Goal: Task Accomplishment & Management: Manage account settings

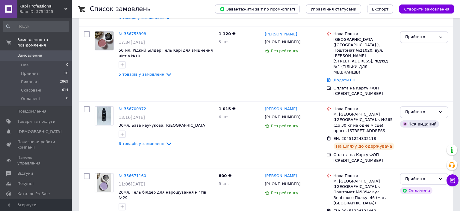
scroll to position [253, 0]
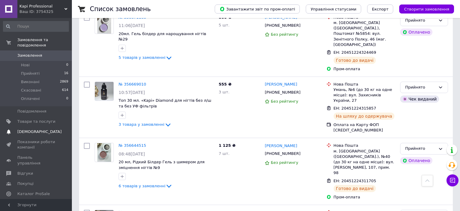
click at [34, 129] on span "[DEMOGRAPHIC_DATA]" at bounding box center [39, 131] width 44 height 5
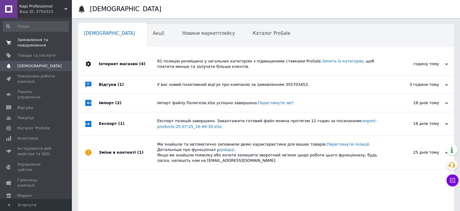
click at [34, 40] on span "Замовлення та повідомлення" at bounding box center [36, 42] width 38 height 11
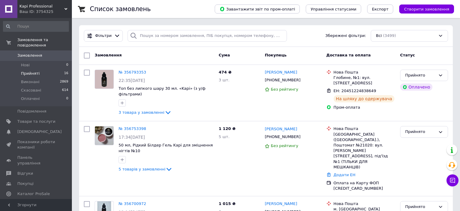
click at [28, 71] on span "Прийняті" at bounding box center [30, 73] width 19 height 5
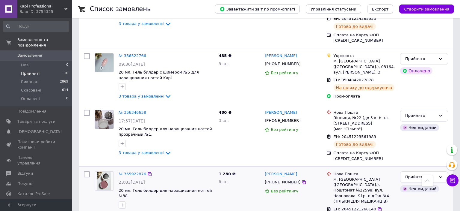
scroll to position [821, 0]
